Goal: Task Accomplishment & Management: Use online tool/utility

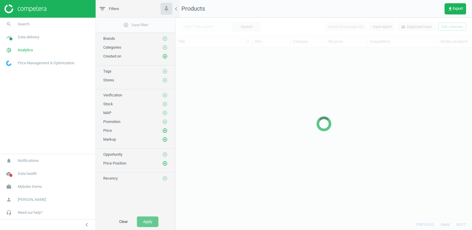
scroll to position [172, 297]
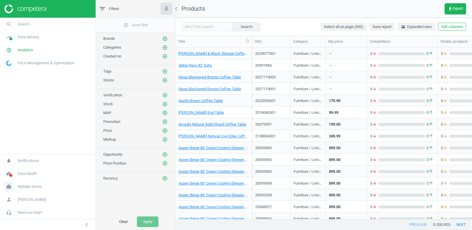
click at [34, 185] on span "Mybobs Demo" at bounding box center [30, 186] width 24 height 5
click at [20, 169] on span "Switch campaign" at bounding box center [19, 169] width 26 height 5
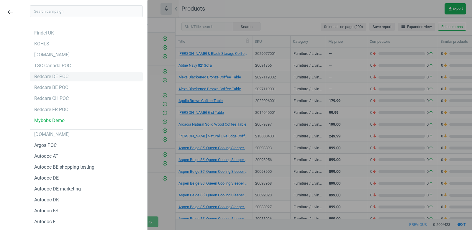
click at [60, 77] on div "Redcare DE POC" at bounding box center [51, 76] width 34 height 6
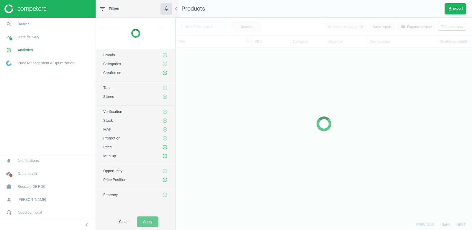
scroll to position [172, 297]
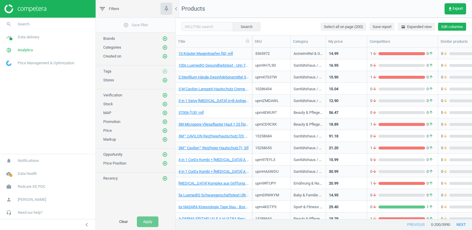
click at [445, 26] on button "Edit columns" at bounding box center [452, 27] width 28 height 8
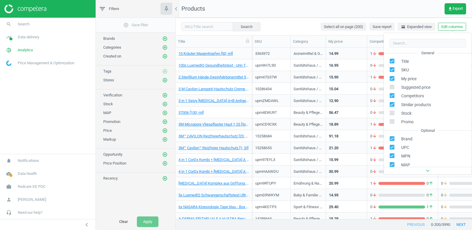
scroll to position [67, 0]
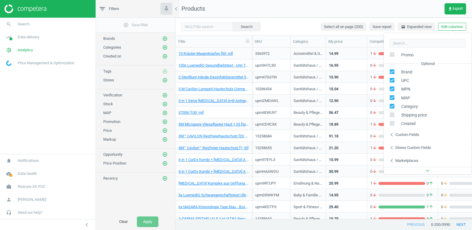
click at [395, 149] on div "Stores custom fields" at bounding box center [413, 147] width 36 height 5
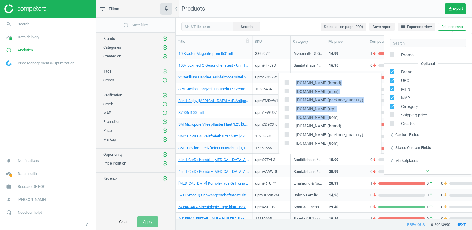
drag, startPoint x: 296, startPoint y: 82, endPoint x: 335, endPoint y: 116, distance: 51.7
click at [335, 116] on div "amazon.de(brand) amazon.de(mpn) amazon.de(package_quantity) amazon.de(rrp) amaz…" at bounding box center [329, 113] width 103 height 81
